Goal: Task Accomplishment & Management: Manage account settings

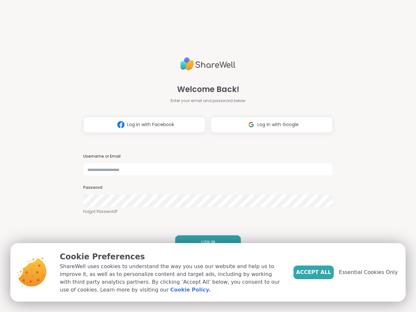
click at [205, 156] on h3 "Username or Email" at bounding box center [207, 157] width 249 height 6
click at [142, 125] on span "Log in with Facebook" at bounding box center [150, 124] width 47 height 7
click at [269, 125] on span "Log in with Google" at bounding box center [277, 124] width 41 height 7
click at [205, 242] on span "LOG IN" at bounding box center [208, 242] width 14 height 6
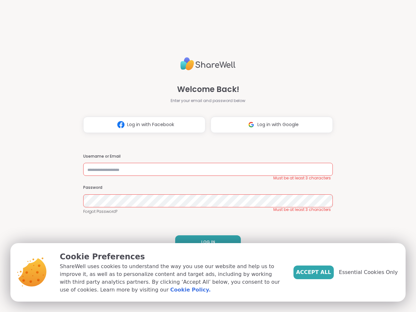
click at [324, 272] on span "Accept All" at bounding box center [313, 272] width 35 height 8
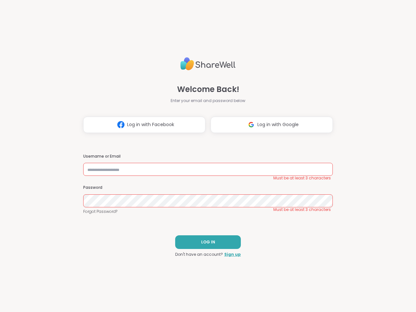
click at [372, 272] on div "Welcome Back! Enter your email and password below Log in with Facebook Log in w…" at bounding box center [208, 156] width 416 height 312
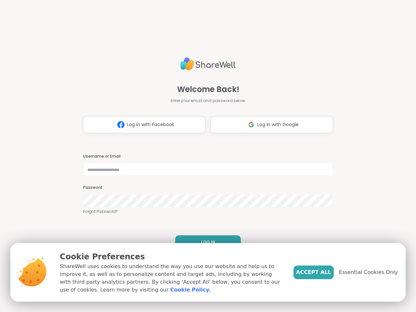
click at [205, 156] on h3 "Username or Email" at bounding box center [207, 157] width 249 height 6
click at [142, 125] on span "Log in with Facebook" at bounding box center [150, 124] width 47 height 7
click at [269, 125] on span "Log in with Google" at bounding box center [277, 124] width 41 height 7
click at [205, 242] on span "LOG IN" at bounding box center [208, 242] width 14 height 6
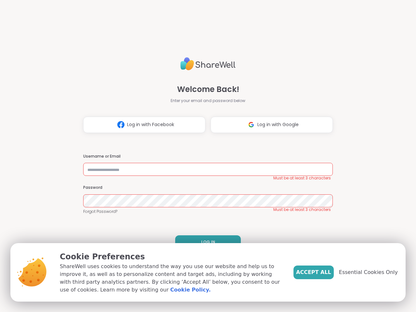
click at [324, 272] on span "Accept All" at bounding box center [313, 272] width 35 height 8
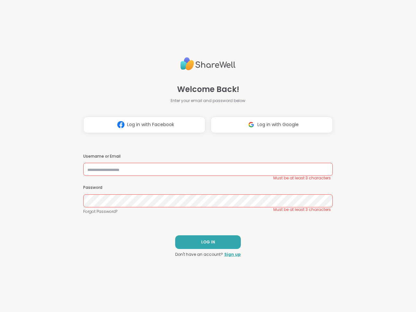
click at [372, 272] on div "Welcome Back! Enter your email and password below Log in with Facebook Log in w…" at bounding box center [208, 156] width 416 height 312
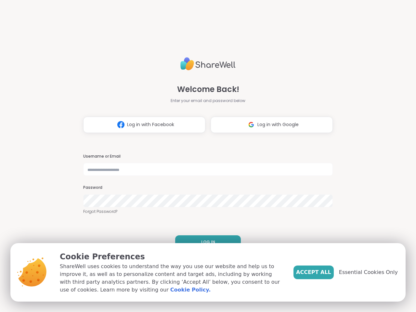
click at [205, 156] on h3 "Username or Email" at bounding box center [207, 157] width 249 height 6
click at [142, 125] on span "Log in with Facebook" at bounding box center [150, 124] width 47 height 7
click at [269, 125] on span "Log in with Google" at bounding box center [277, 124] width 41 height 7
click at [205, 242] on span "LOG IN" at bounding box center [208, 242] width 14 height 6
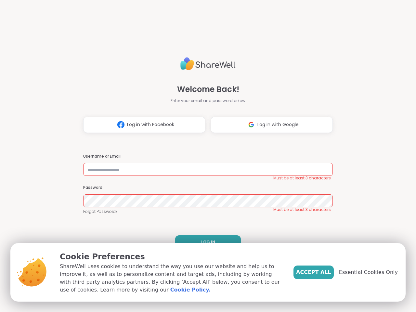
click at [324, 272] on span "Accept All" at bounding box center [313, 272] width 35 height 8
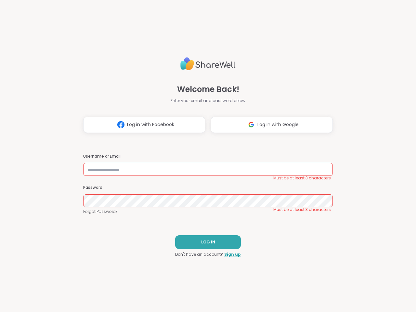
click at [372, 272] on div "Welcome Back! Enter your email and password below Log in with Facebook Log in w…" at bounding box center [208, 156] width 416 height 312
